Goal: Obtain resource: Obtain resource

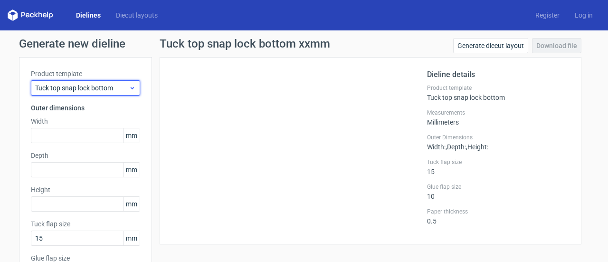
click at [108, 89] on span "Tuck top snap lock bottom" at bounding box center [82, 87] width 94 height 9
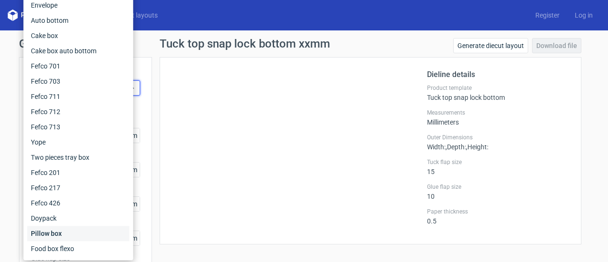
click at [79, 234] on div "Pillow box" at bounding box center [78, 233] width 102 height 15
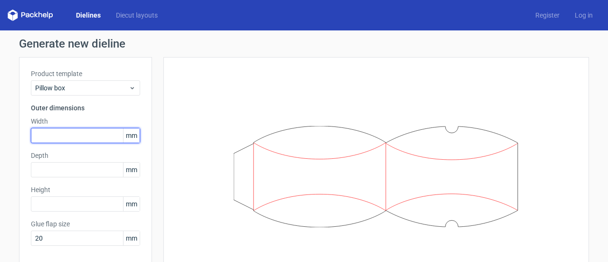
click at [82, 132] on input "text" at bounding box center [85, 135] width 109 height 15
type input "200"
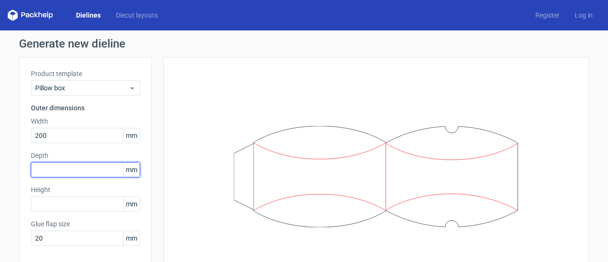
click at [82, 174] on input "text" at bounding box center [85, 169] width 109 height 15
type input "50"
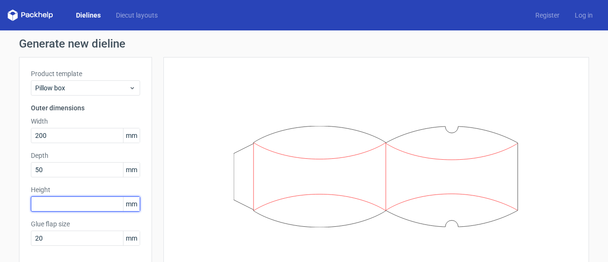
click at [78, 200] on input "text" at bounding box center [85, 203] width 109 height 15
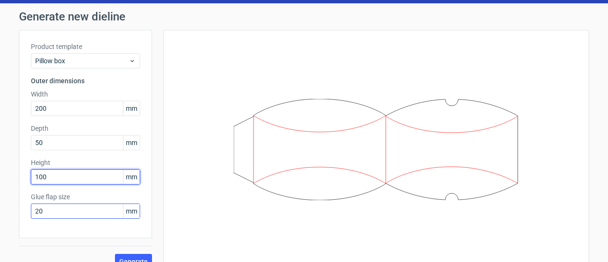
scroll to position [41, 0]
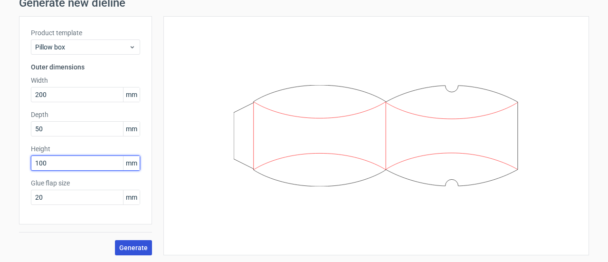
type input "100"
click at [140, 242] on button "Generate" at bounding box center [133, 247] width 37 height 15
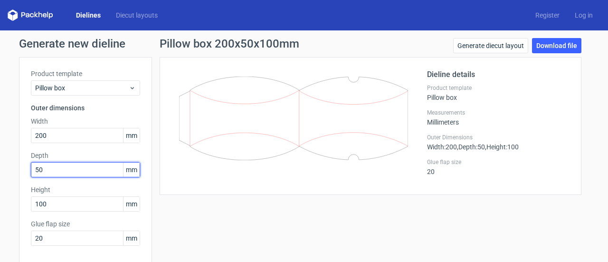
drag, startPoint x: 59, startPoint y: 169, endPoint x: 4, endPoint y: 167, distance: 54.6
click at [5, 167] on div "Generate new dieline Product template Pillow box Outer dimensions Width 200 mm …" at bounding box center [304, 166] width 608 height 273
type input "100"
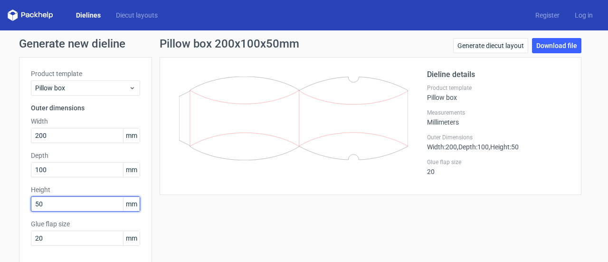
scroll to position [41, 0]
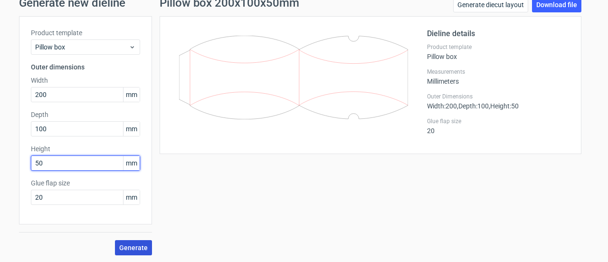
type input "50"
click at [140, 247] on span "Generate" at bounding box center [133, 247] width 28 height 7
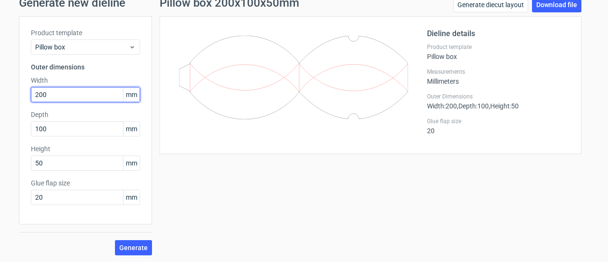
drag, startPoint x: 74, startPoint y: 94, endPoint x: 13, endPoint y: 95, distance: 60.8
click at [13, 95] on div "Generate new dieline Product template Pillow box Outer dimensions Width 200 mm …" at bounding box center [304, 126] width 608 height 273
type input "100"
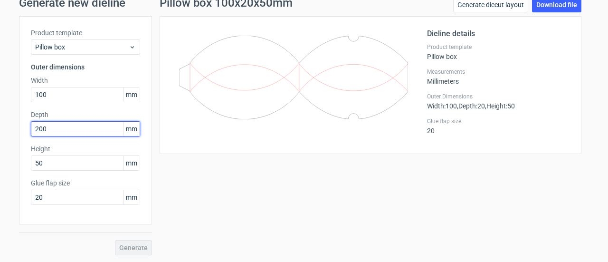
type input "200"
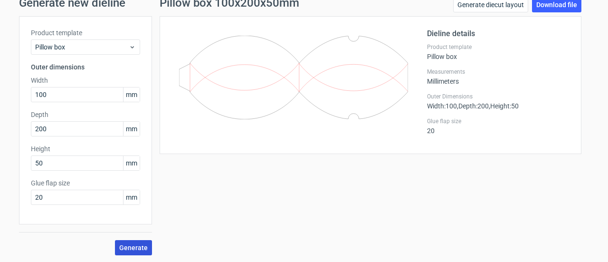
click at [135, 241] on button "Generate" at bounding box center [133, 247] width 37 height 15
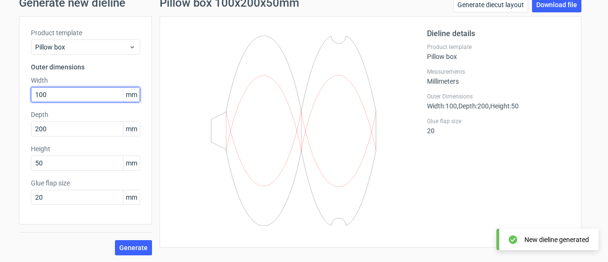
drag, startPoint x: 61, startPoint y: 94, endPoint x: 0, endPoint y: 96, distance: 60.8
click at [0, 96] on div "Generate new dieline Product template Pillow box Outer dimensions Width 100 mm …" at bounding box center [304, 126] width 608 height 273
type input "200"
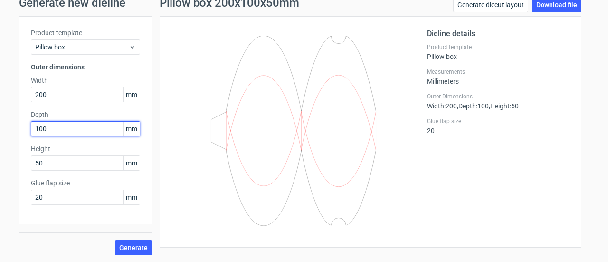
drag, startPoint x: 60, startPoint y: 126, endPoint x: -26, endPoint y: 125, distance: 86.4
click at [0, 125] on html "Dielines Diecut layouts Register Log in Generate new dieline Product template P…" at bounding box center [304, 131] width 608 height 262
type input "50"
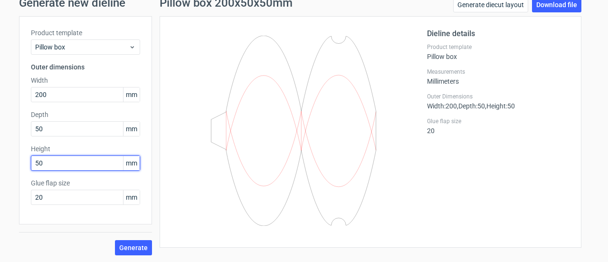
drag, startPoint x: 66, startPoint y: 161, endPoint x: -22, endPoint y: 150, distance: 89.6
click at [0, 150] on html "Dielines Diecut layouts Register Log in Generate new dieline Product template P…" at bounding box center [304, 131] width 608 height 262
type input "100"
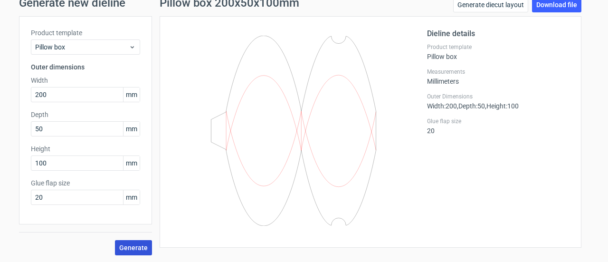
click at [132, 251] on button "Generate" at bounding box center [133, 247] width 37 height 15
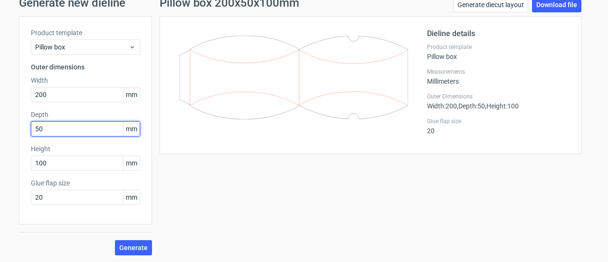
click at [52, 129] on input "50" at bounding box center [85, 128] width 109 height 15
drag, startPoint x: 52, startPoint y: 129, endPoint x: 4, endPoint y: 132, distance: 48.5
click at [4, 132] on div "Generate new dieline Product template Pillow box Outer dimensions Width 200 mm …" at bounding box center [304, 126] width 608 height 273
type input "100"
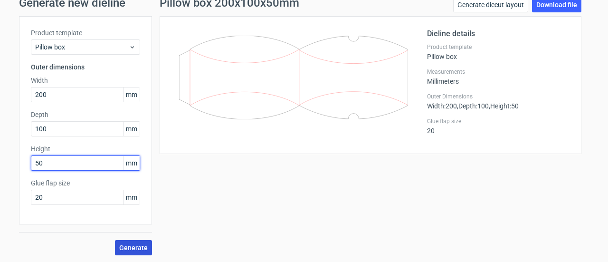
type input "50"
click at [127, 244] on span "Generate" at bounding box center [133, 247] width 28 height 7
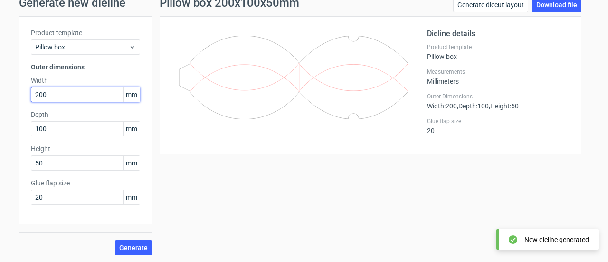
drag, startPoint x: 63, startPoint y: 92, endPoint x: -12, endPoint y: 93, distance: 75.0
click at [0, 93] on html "Dielines Diecut layouts Register Log in Generate new dieline Product template P…" at bounding box center [304, 131] width 608 height 262
type input "100"
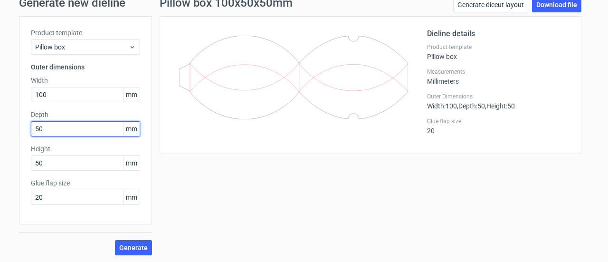
type input "50"
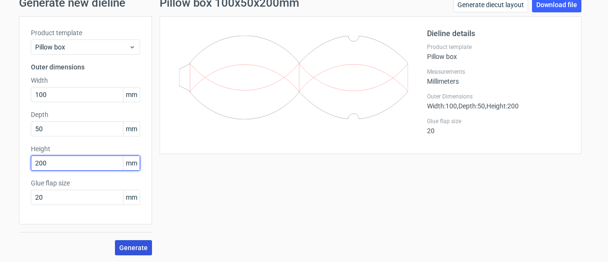
type input "200"
click at [141, 247] on span "Generate" at bounding box center [133, 247] width 28 height 7
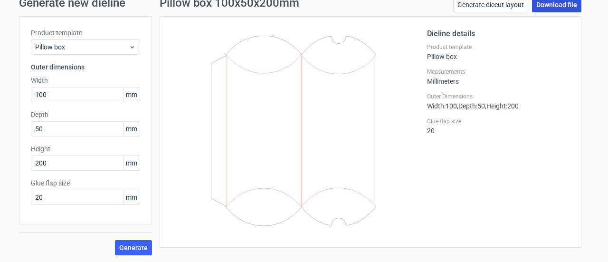
click at [555, 6] on link "Download file" at bounding box center [556, 4] width 49 height 15
